Goal: Find specific fact: Find specific fact

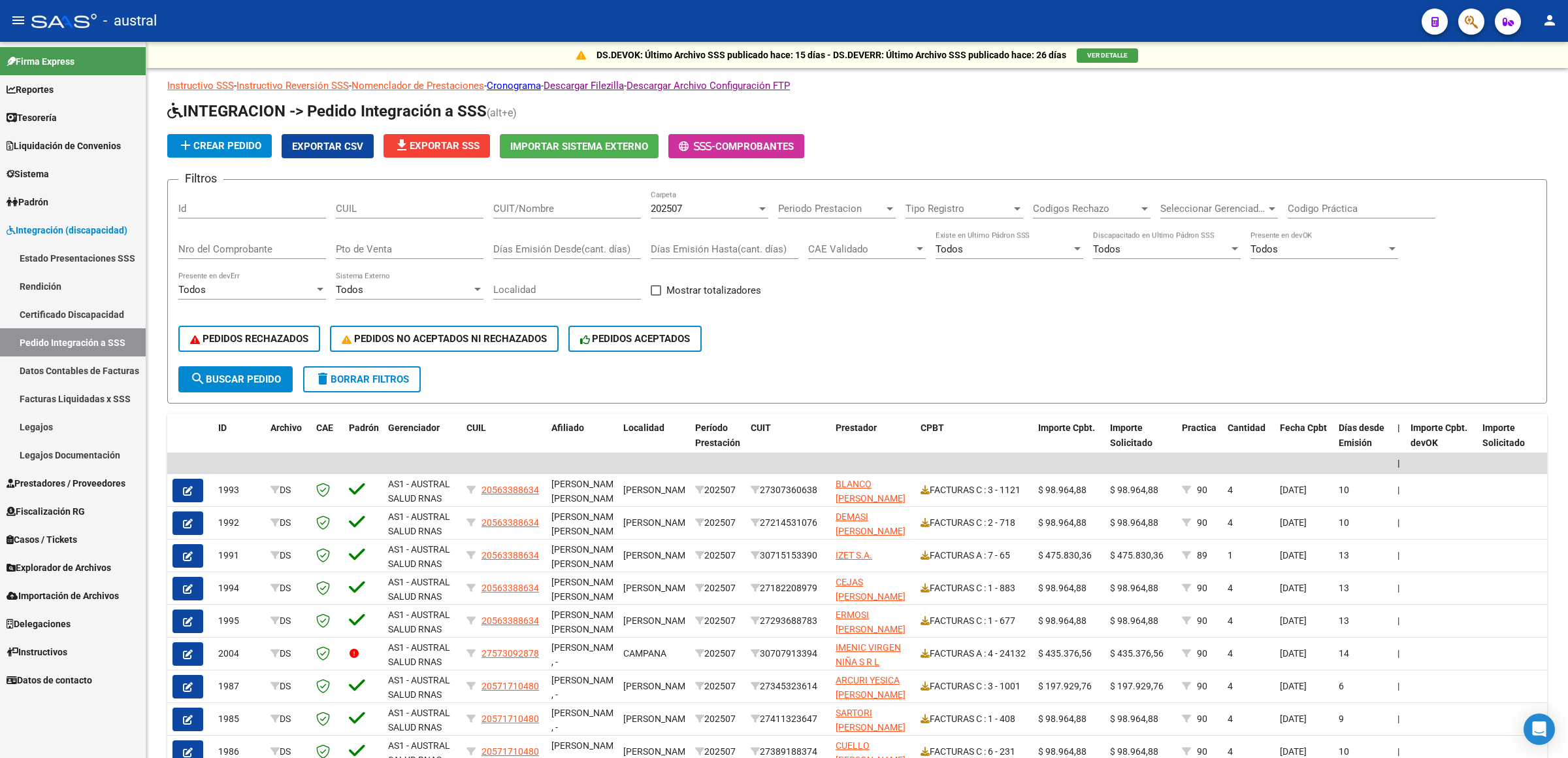
click at [99, 338] on link "Pedido Integración a SSS" at bounding box center [73, 342] width 146 height 28
click at [73, 483] on span "Prestadores / Proveedores" at bounding box center [66, 483] width 119 height 14
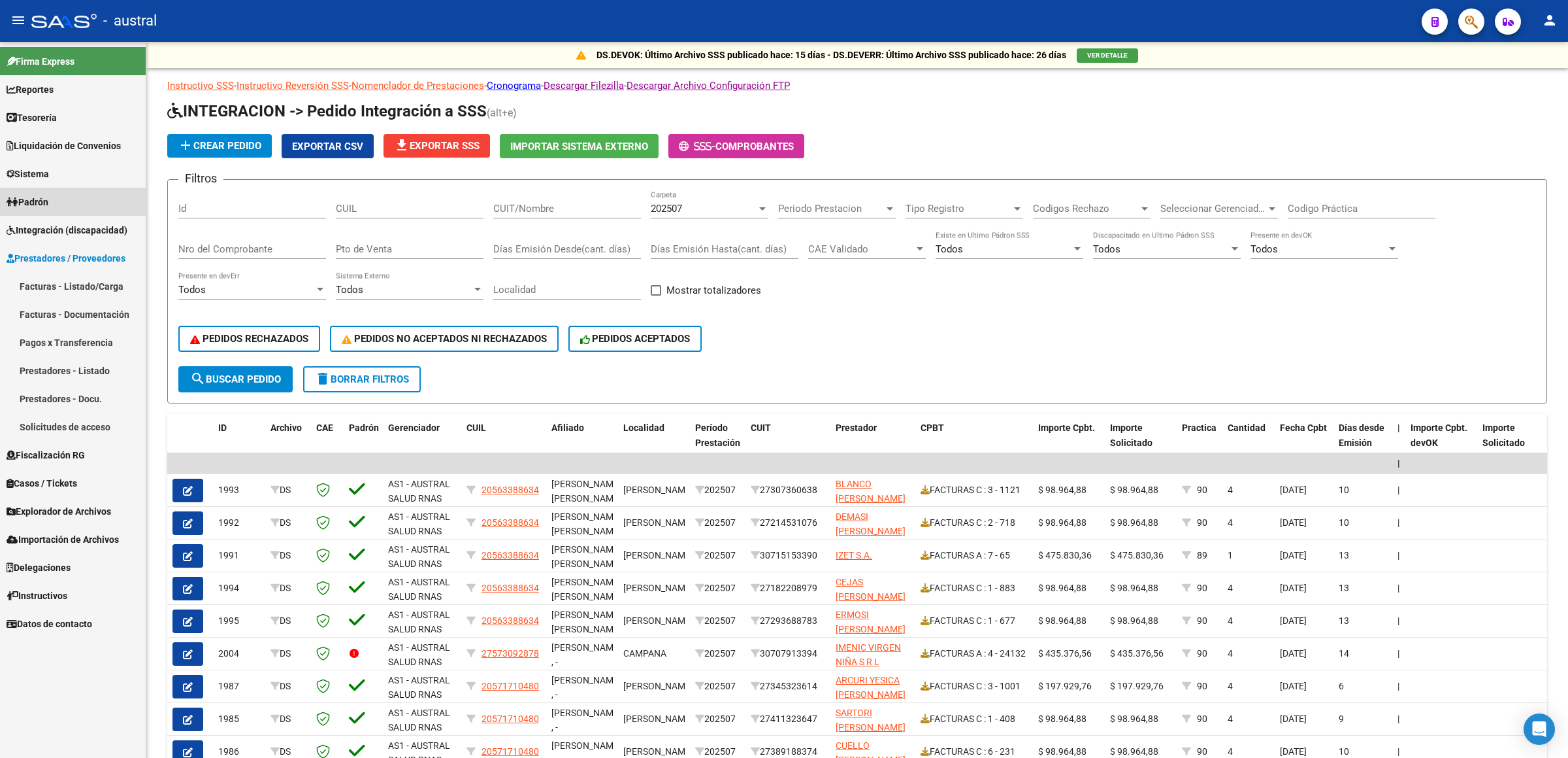
click at [81, 213] on link "Padrón" at bounding box center [73, 202] width 146 height 28
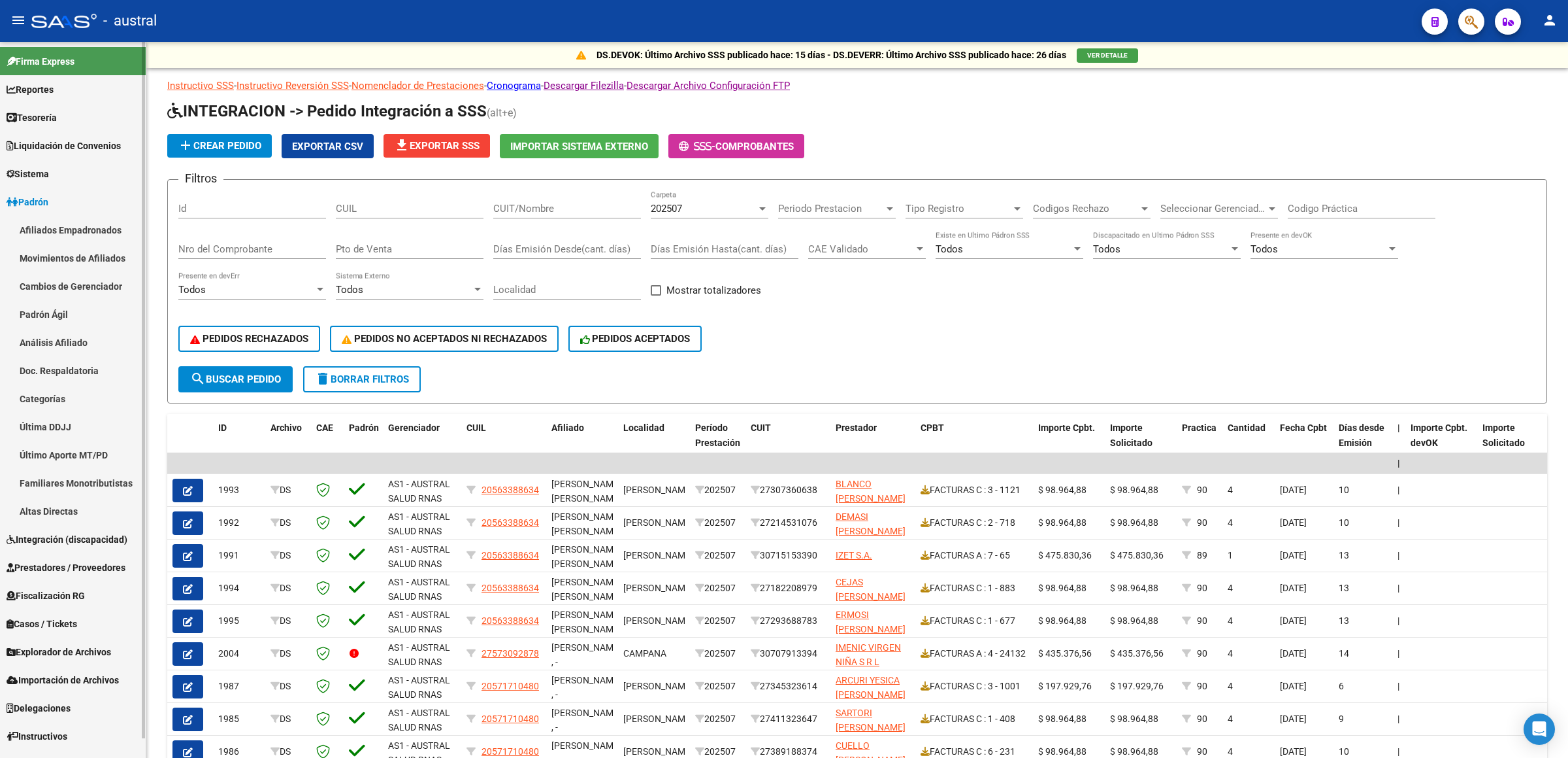
click at [85, 206] on link "Padrón" at bounding box center [73, 202] width 146 height 28
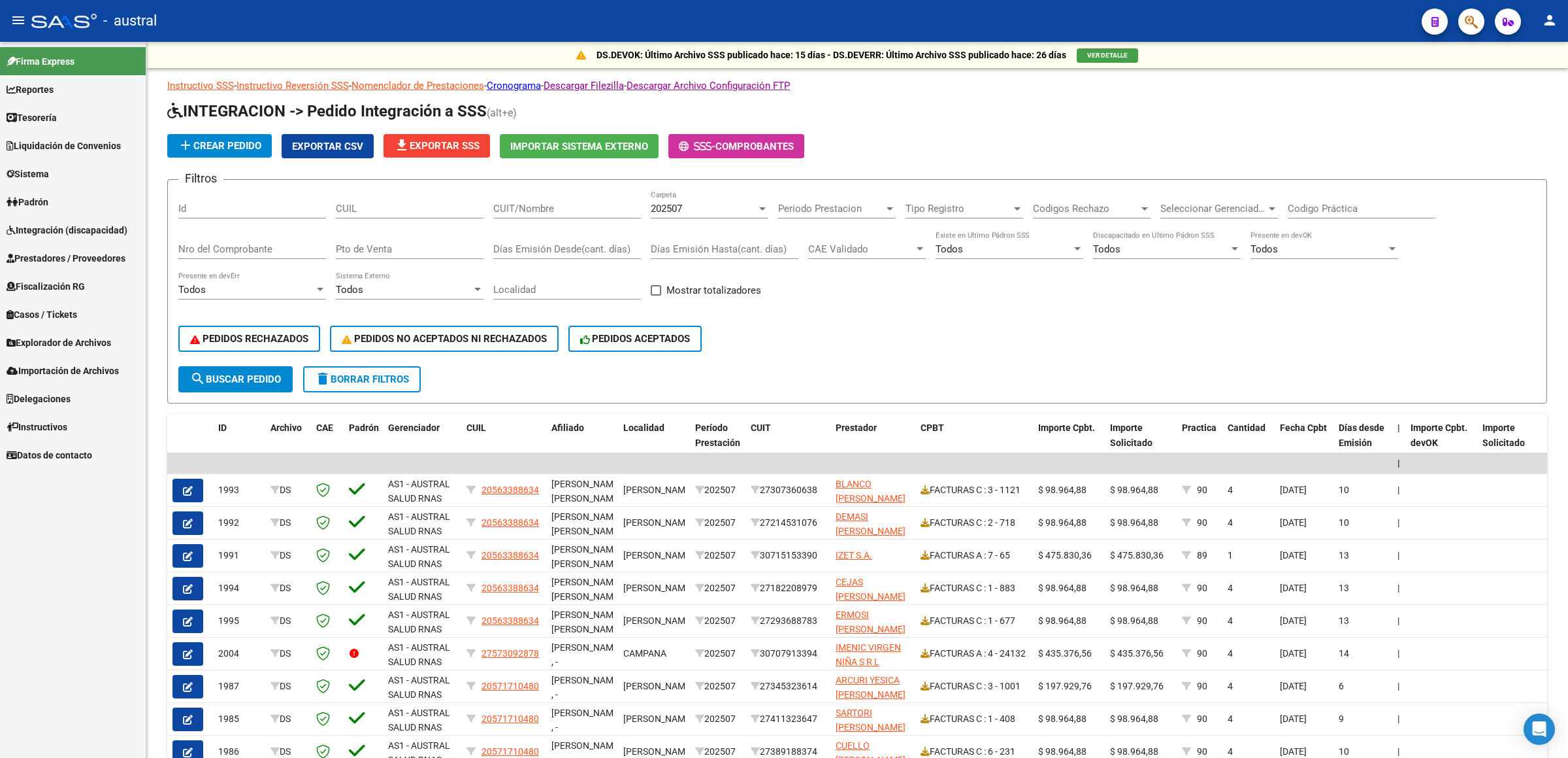
click at [84, 225] on span "Integración (discapacidad)" at bounding box center [67, 230] width 121 height 14
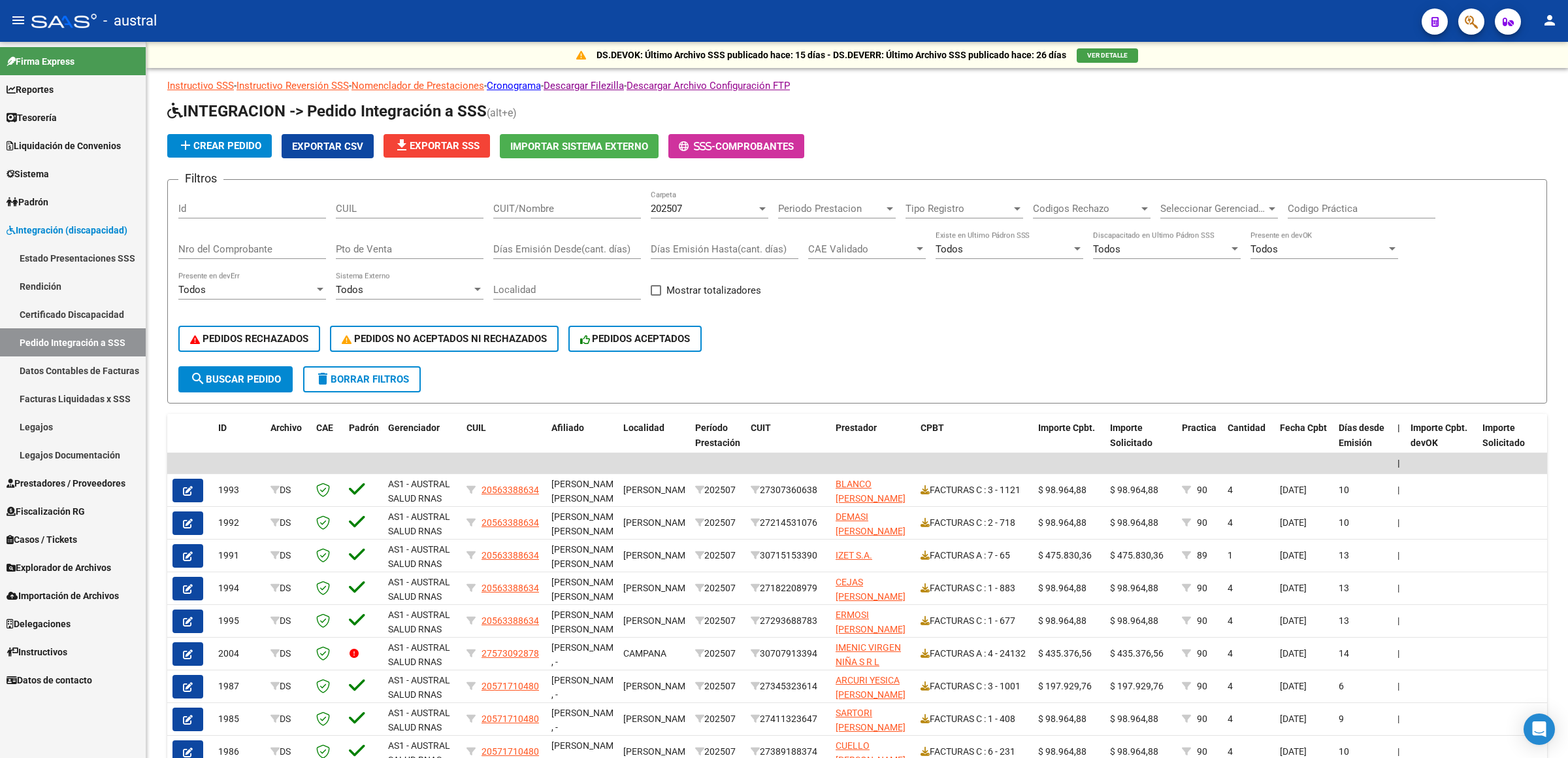
click at [103, 418] on link "Legajos" at bounding box center [73, 426] width 146 height 28
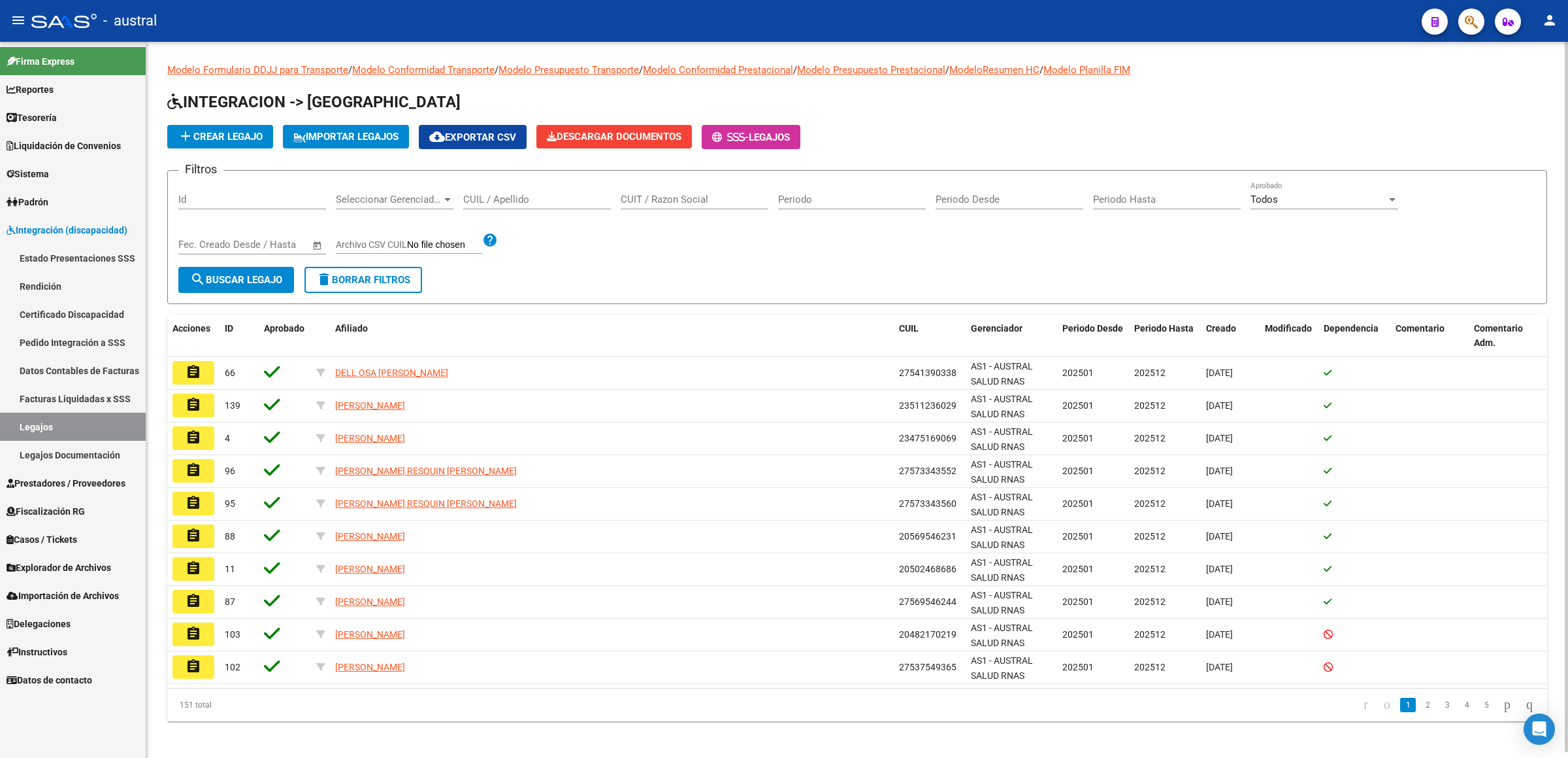
click at [569, 203] on input "CUIL / Apellido" at bounding box center [537, 200] width 148 height 12
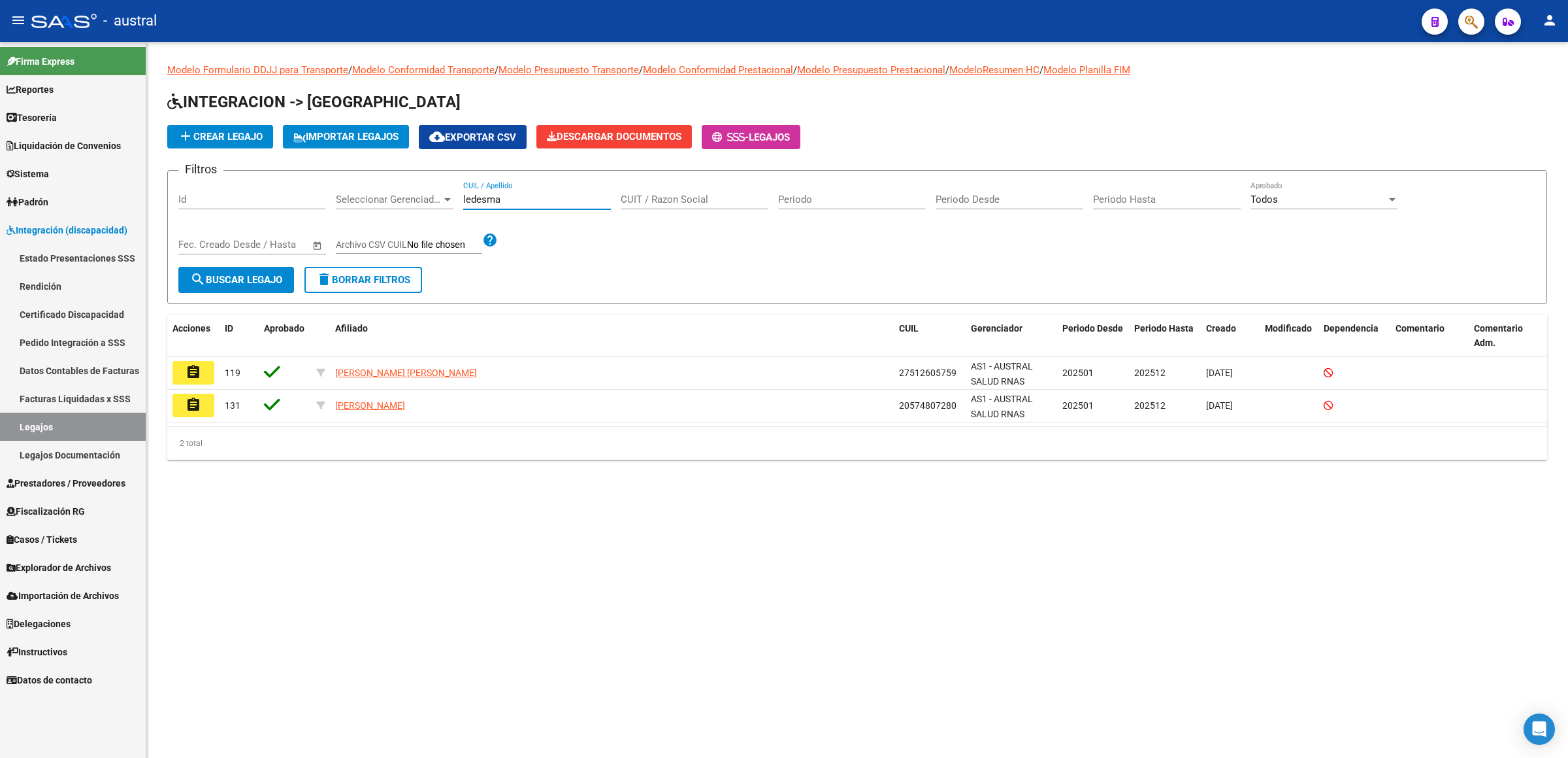
drag, startPoint x: 521, startPoint y: 199, endPoint x: 365, endPoint y: 177, distance: 157.5
click at [365, 177] on form "Filtros Id Seleccionar Gerenciador Seleccionar Gerenciador ledesma CUIL / Apell…" at bounding box center [857, 237] width 1380 height 134
type input "SEGOV"
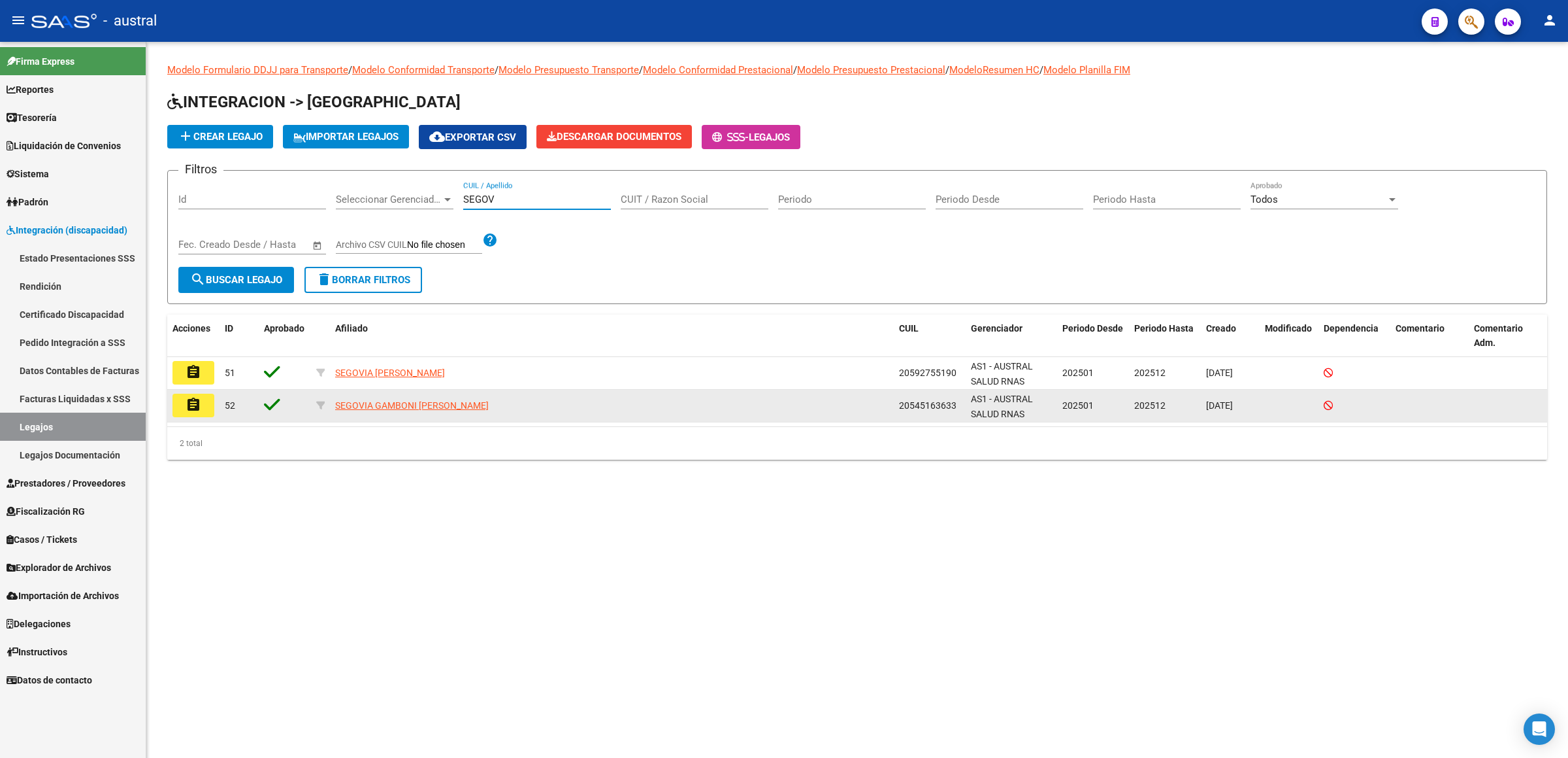
click at [201, 400] on button "assignment" at bounding box center [194, 405] width 42 height 24
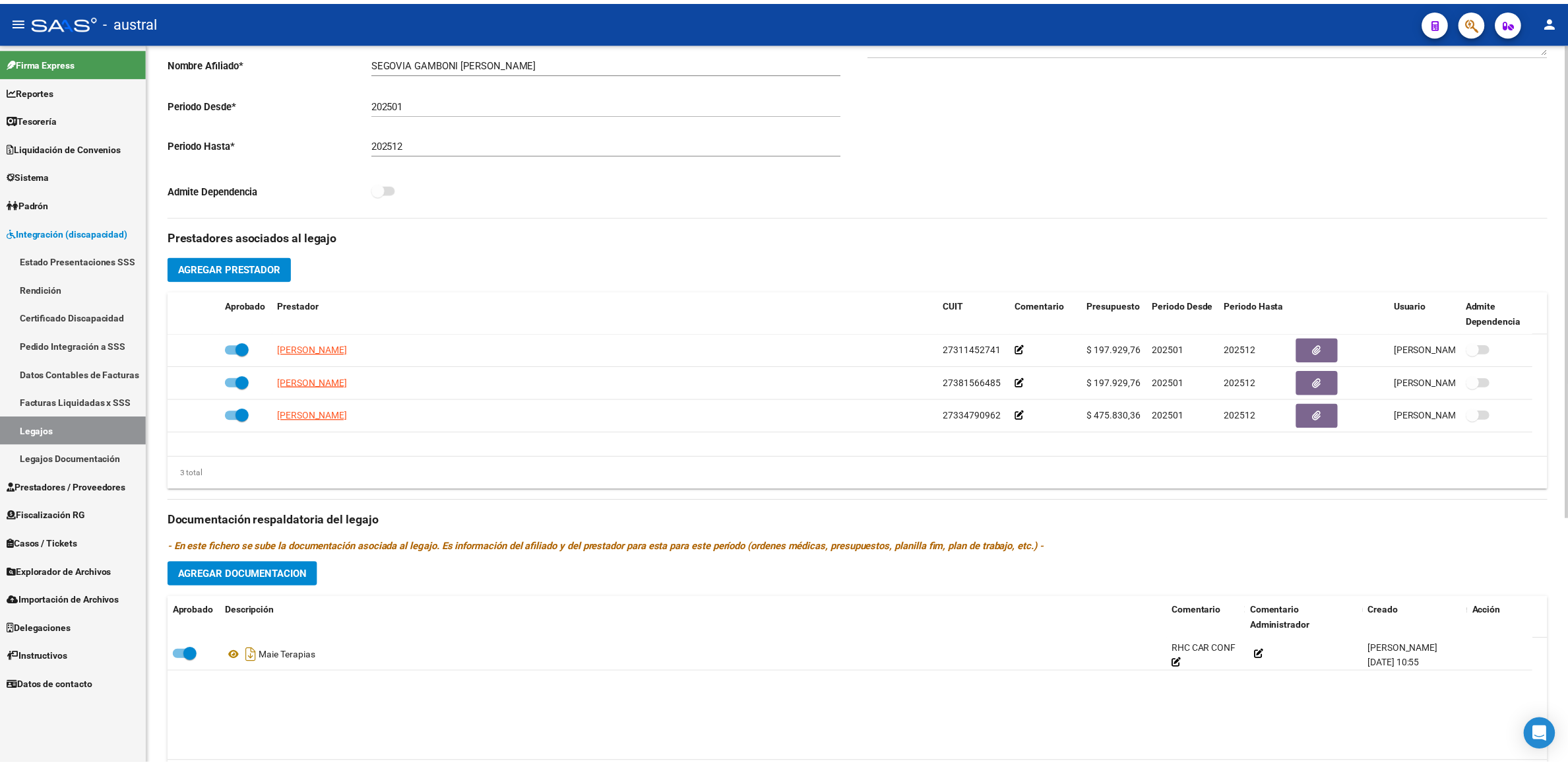
scroll to position [372, 0]
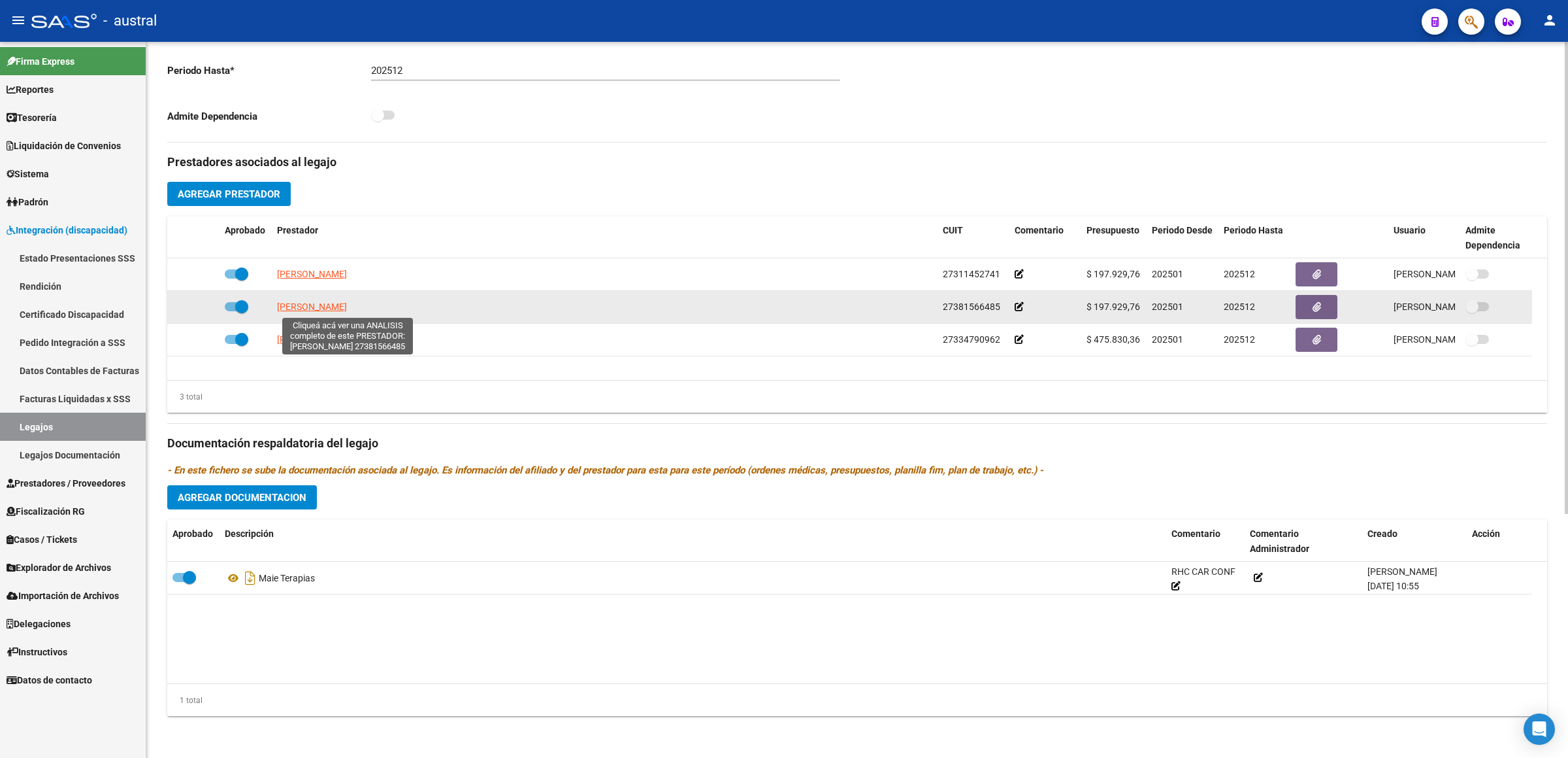
click at [347, 312] on span "[PERSON_NAME]" at bounding box center [311, 306] width 70 height 10
type textarea "27381566485"
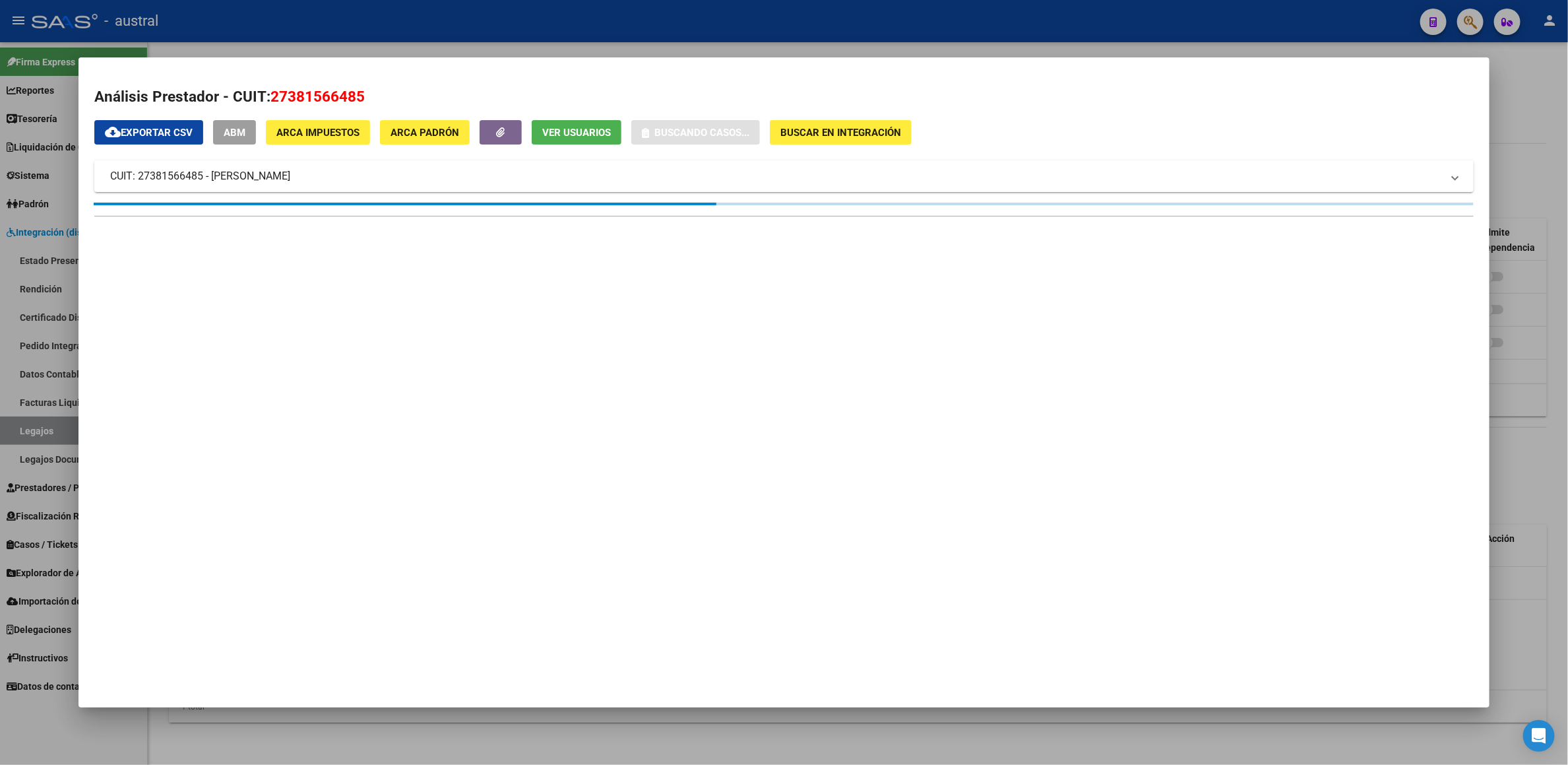
click at [306, 97] on span "27381566485" at bounding box center [317, 96] width 94 height 17
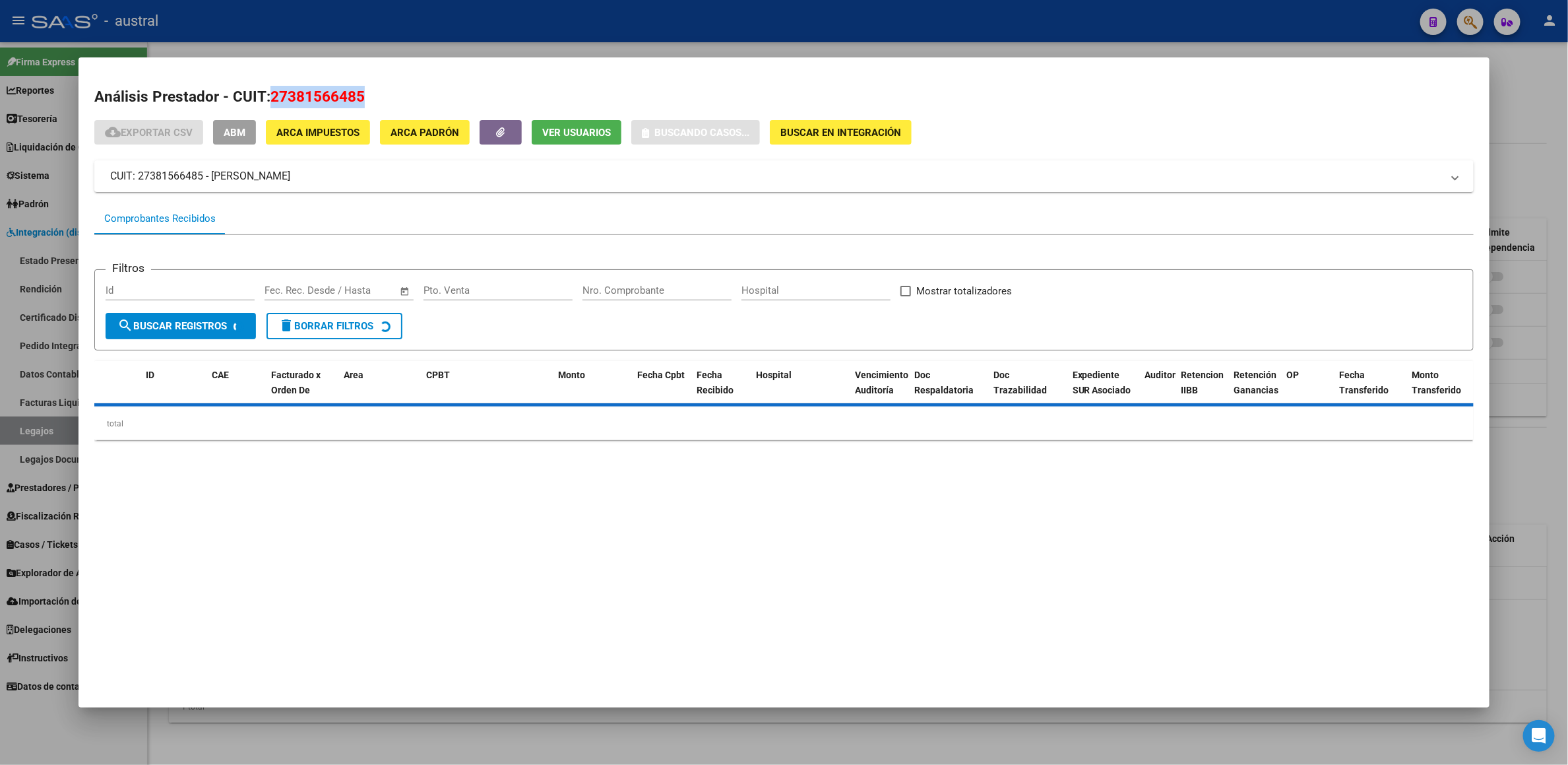
click at [306, 97] on span "27381566485" at bounding box center [317, 96] width 94 height 17
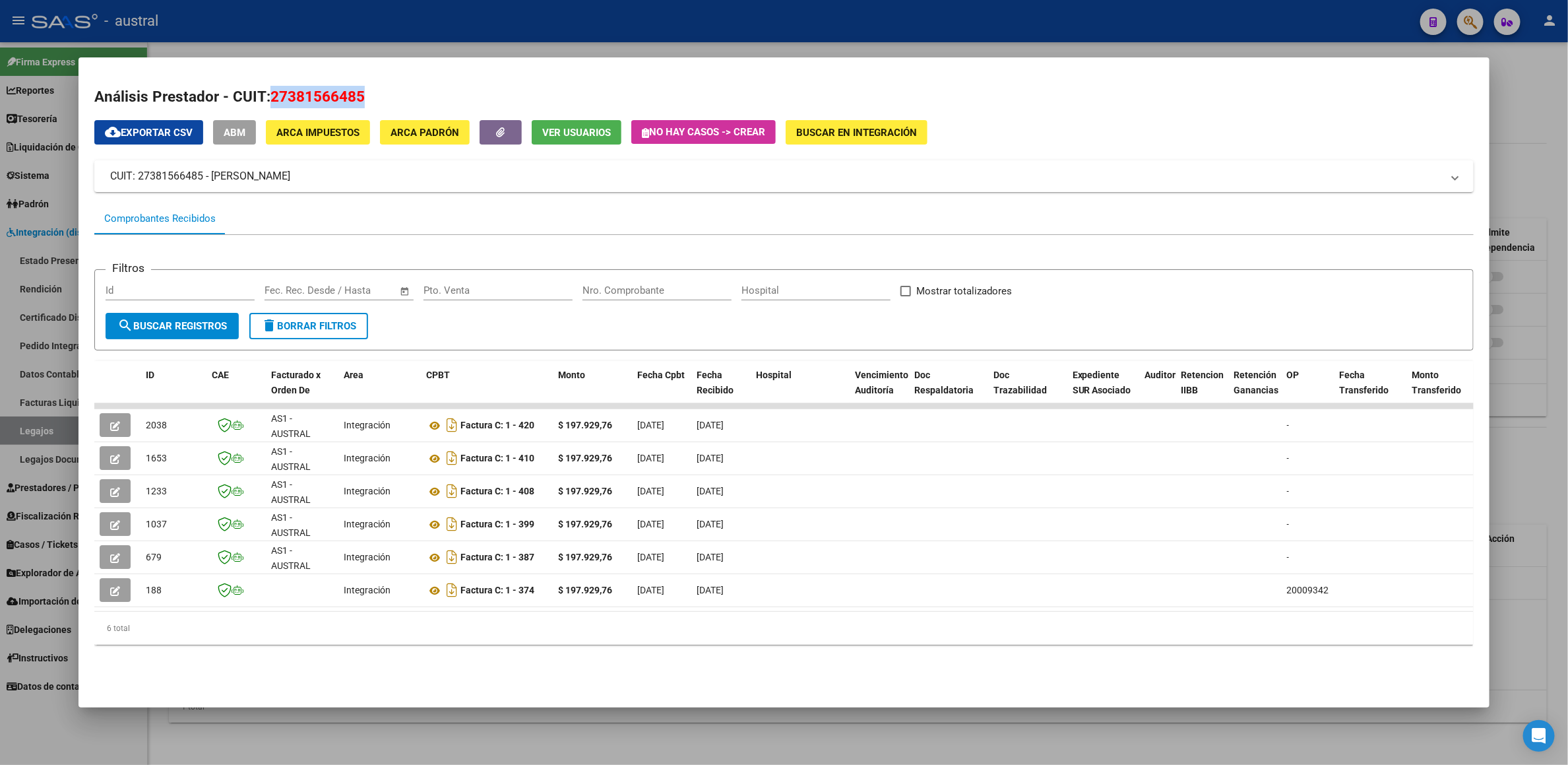
copy span "27381566485"
